Goal: Navigation & Orientation: Find specific page/section

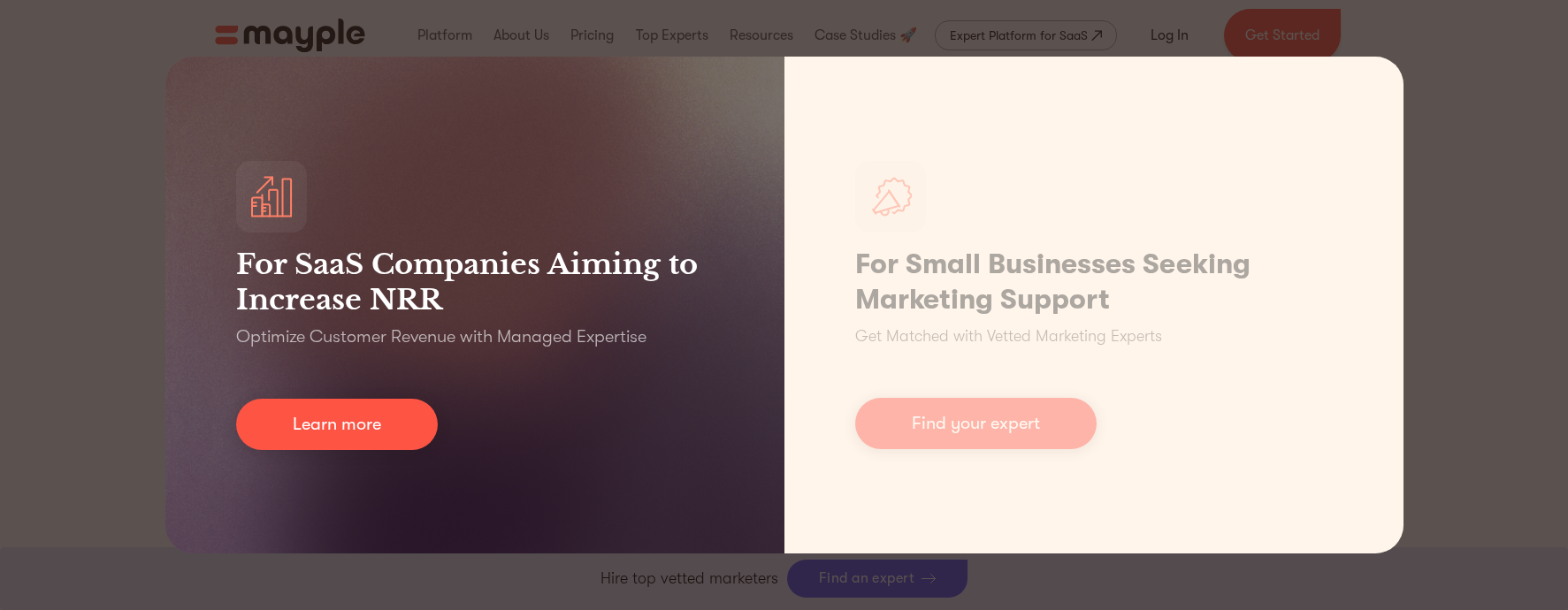
scroll to position [575, 0]
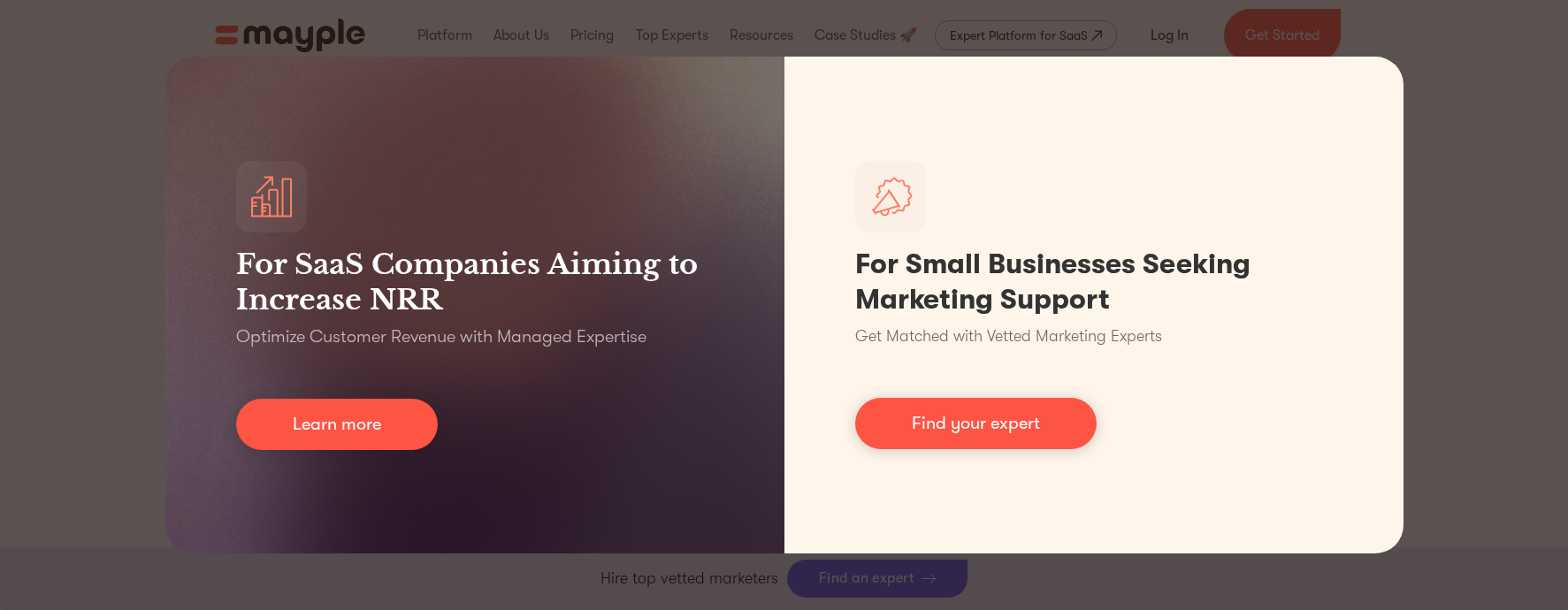
click at [102, 427] on div "For SaaS Companies Aiming to Increase NRR Optimize Customer Revenue with Manage…" at bounding box center [784, 305] width 1568 height 610
click at [1505, 55] on div "For SaaS Companies Aiming to Increase NRR Optimize Customer Revenue with Manage…" at bounding box center [784, 305] width 1568 height 610
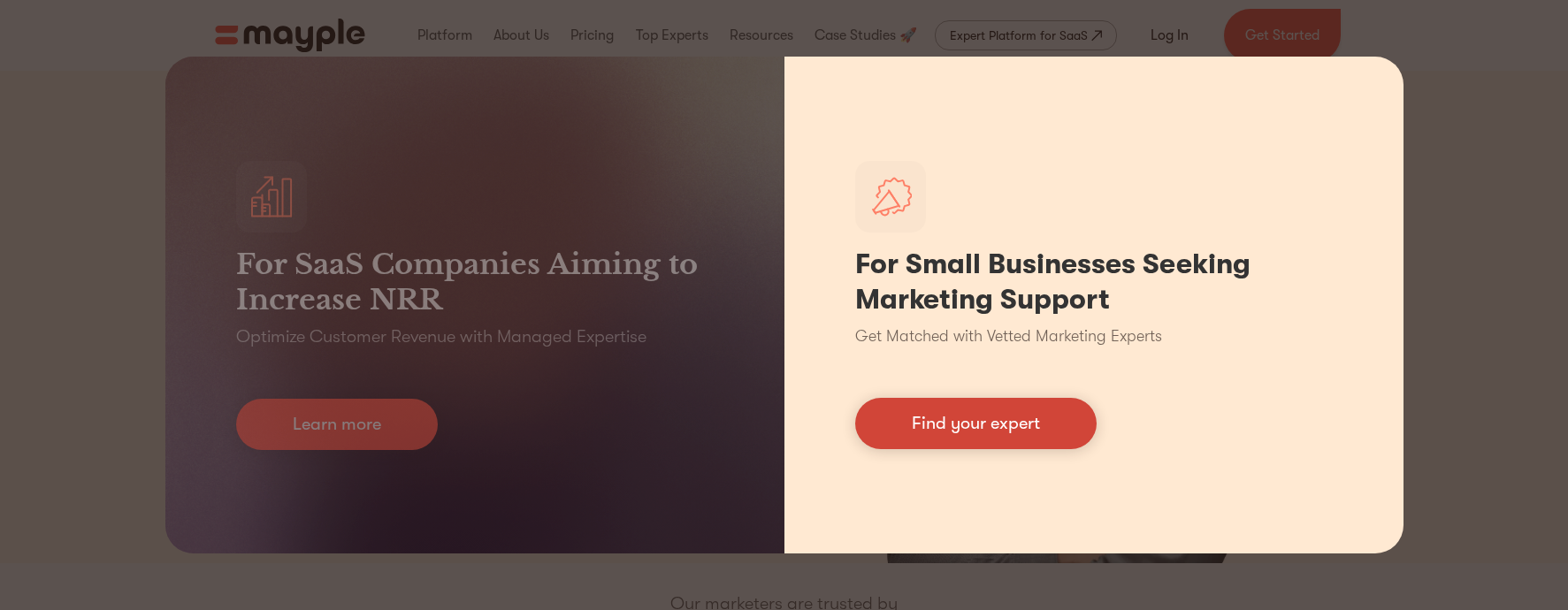
drag, startPoint x: 0, startPoint y: 0, endPoint x: 980, endPoint y: 423, distance: 1067.4
click at [980, 423] on link "Find your expert" at bounding box center [975, 423] width 242 height 51
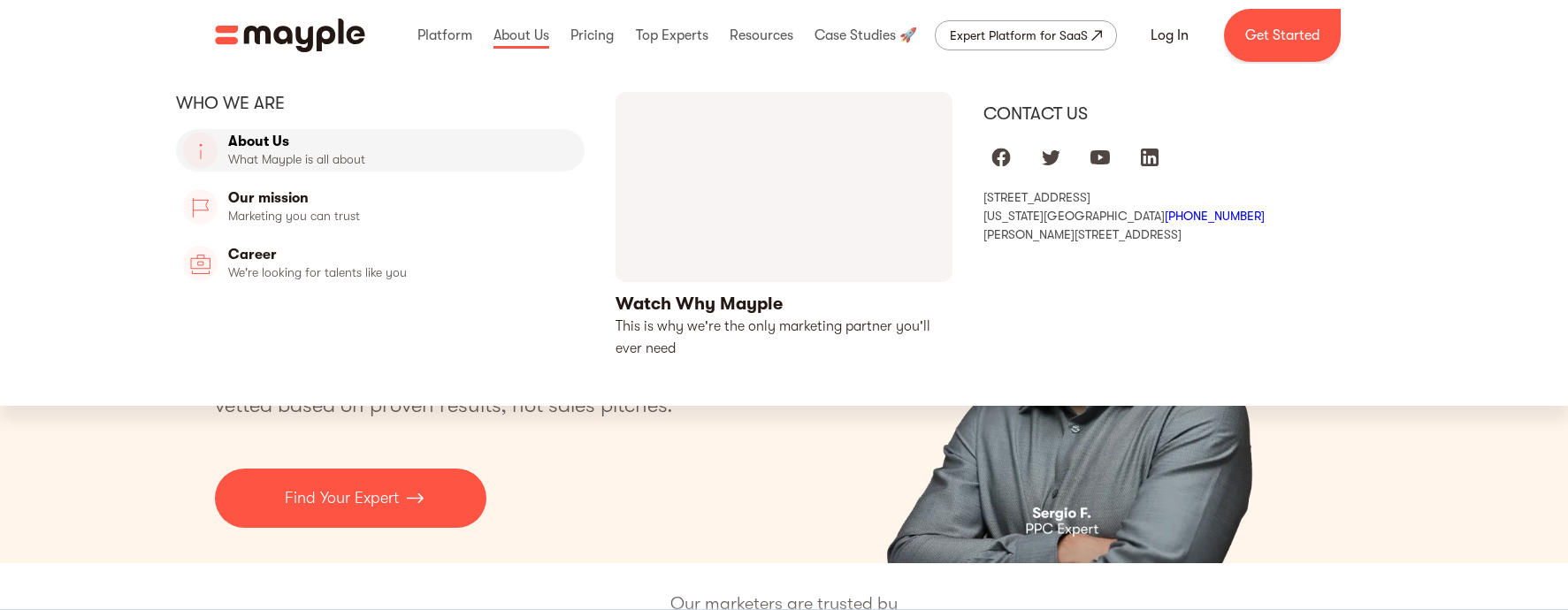
click at [338, 147] on link "About Us" at bounding box center [380, 150] width 409 height 42
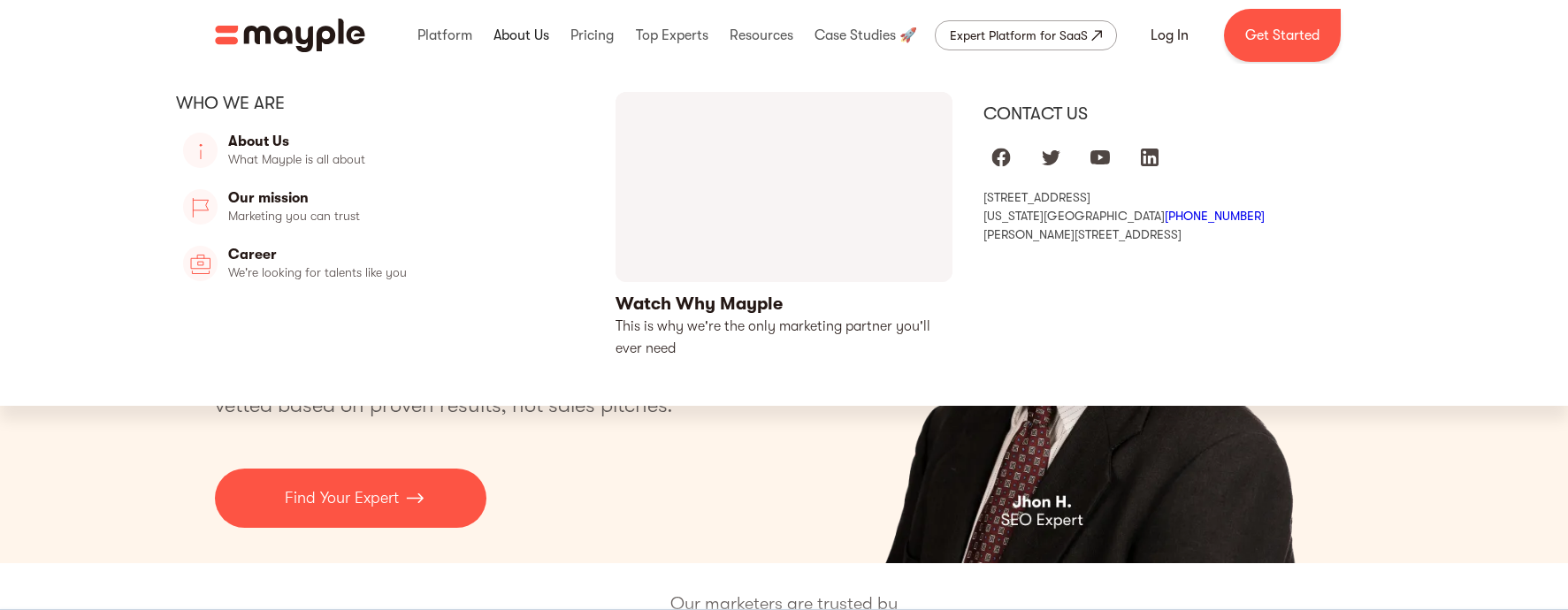
click at [521, 30] on link at bounding box center [521, 34] width 64 height 56
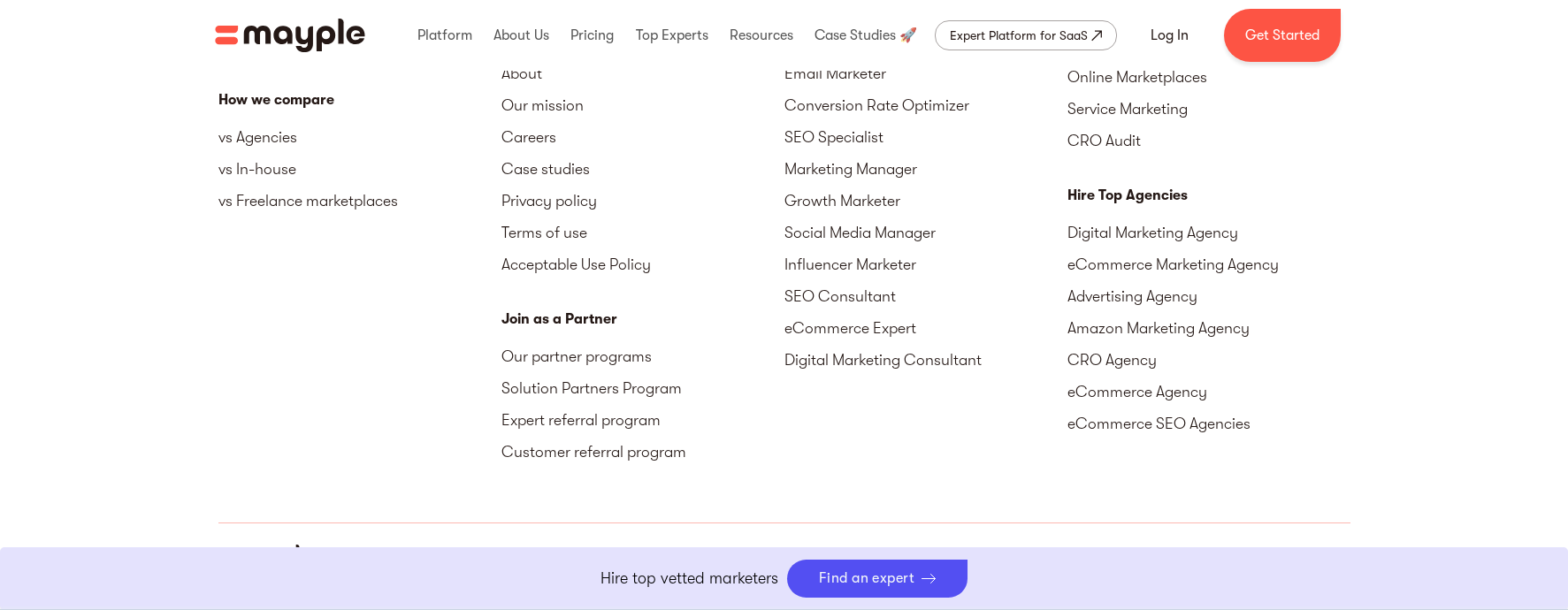
scroll to position [5711, 0]
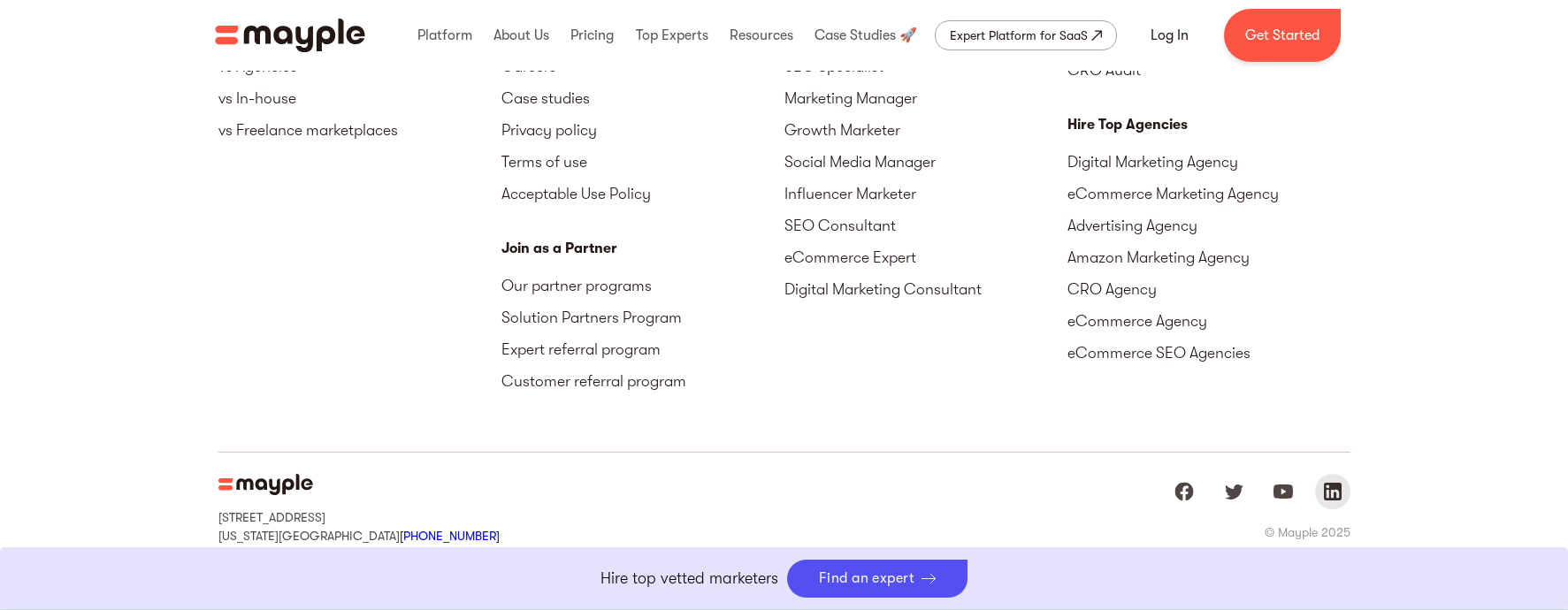
click at [1339, 481] on img "Mayple at LinkedIn" at bounding box center [1332, 492] width 22 height 22
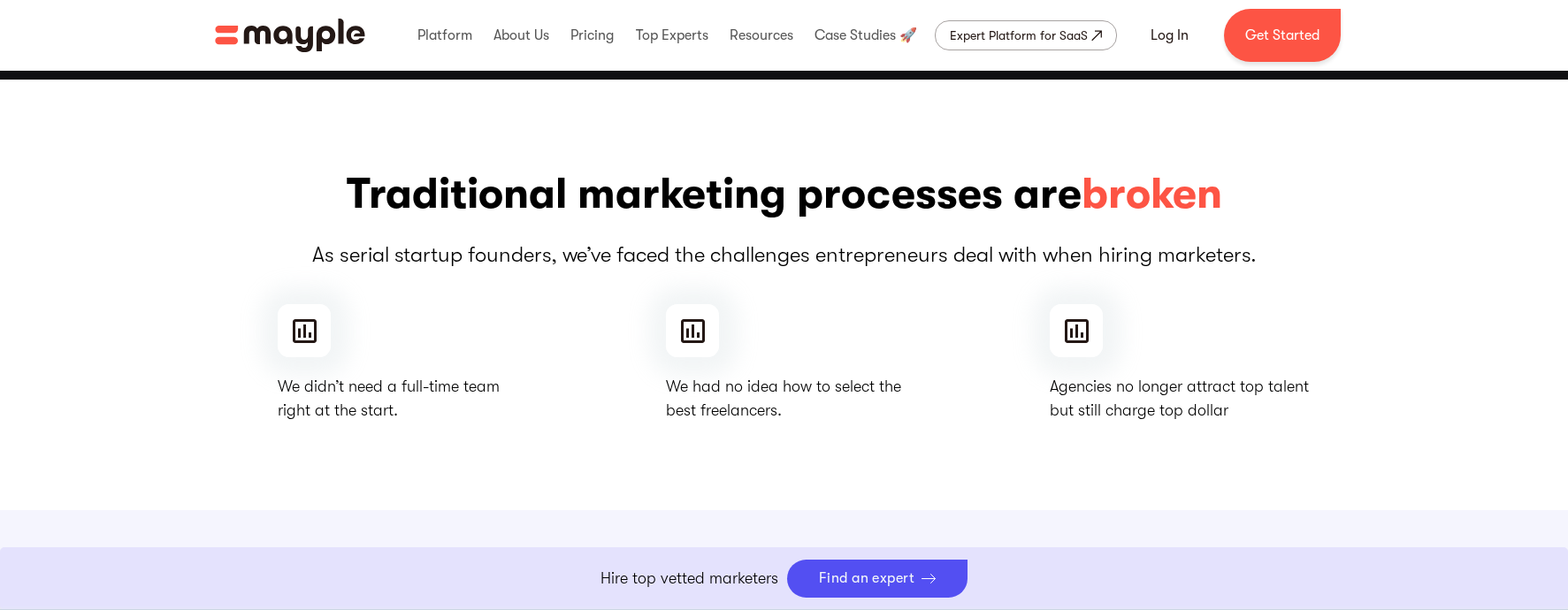
scroll to position [0, 0]
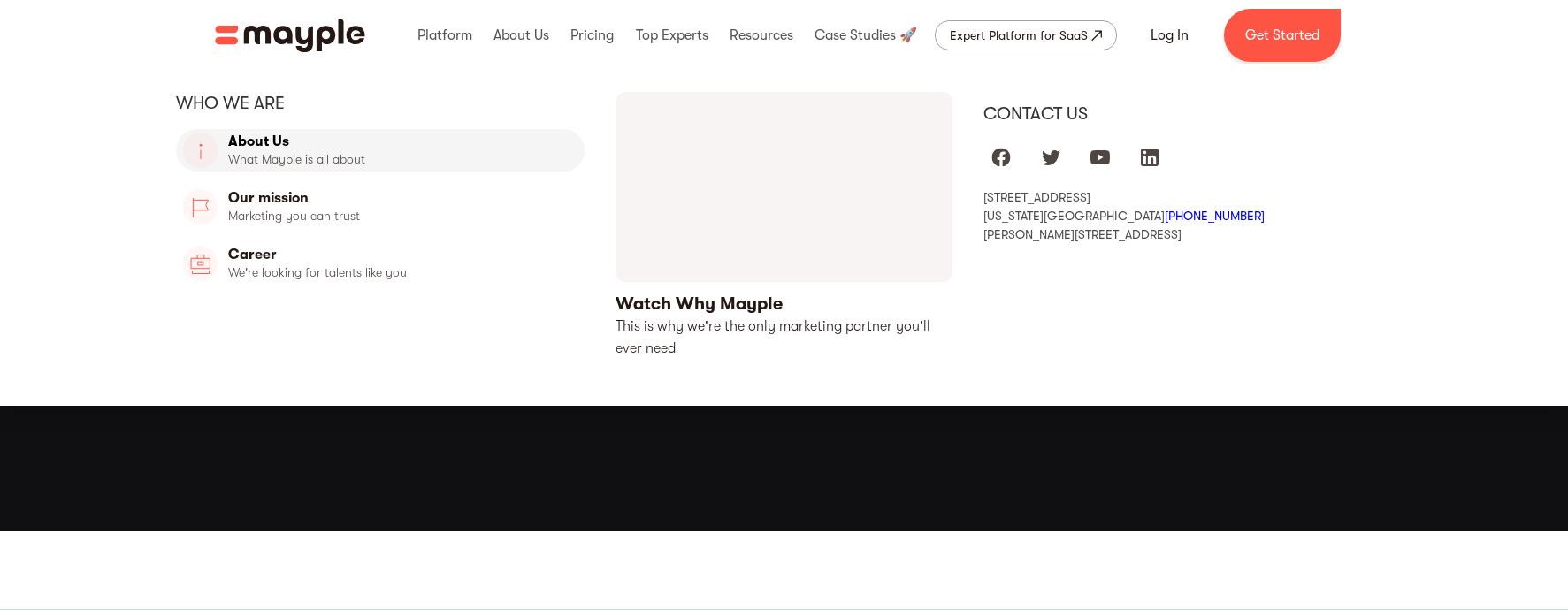
click at [373, 155] on link "About Us" at bounding box center [380, 150] width 409 height 42
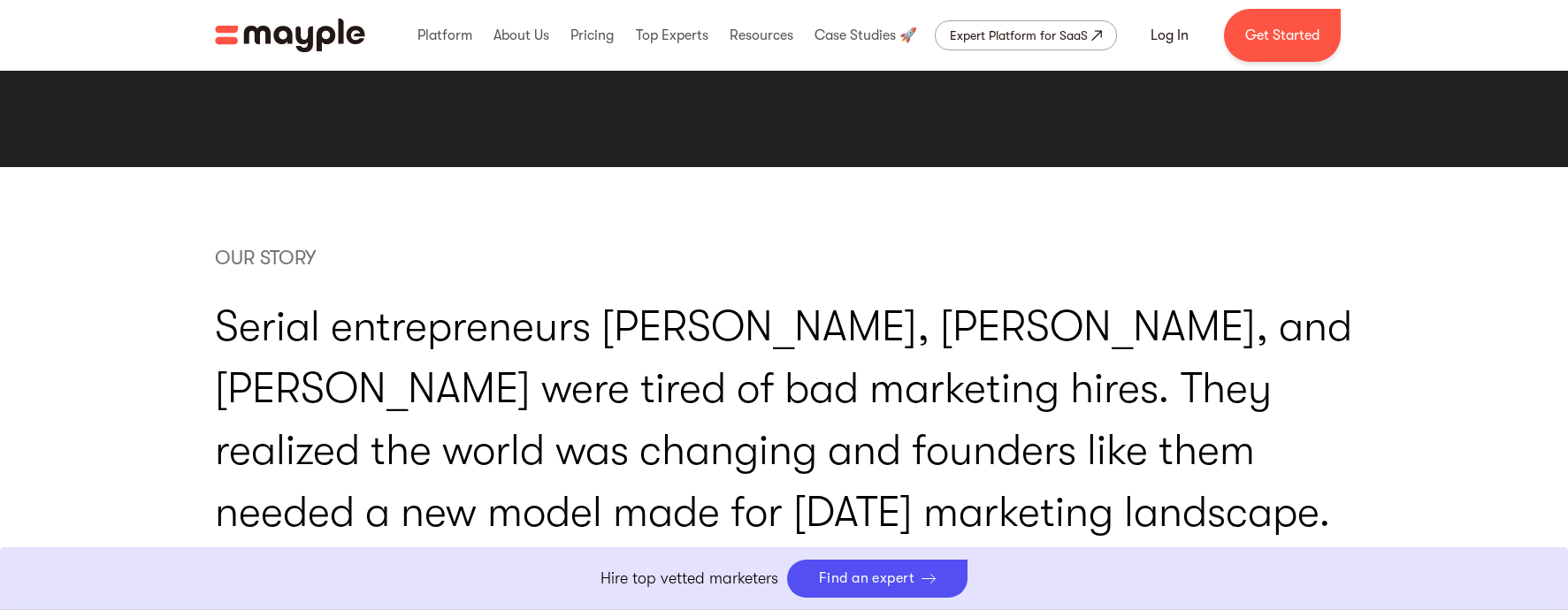
scroll to position [3463, 0]
